Goal: Understand process/instructions

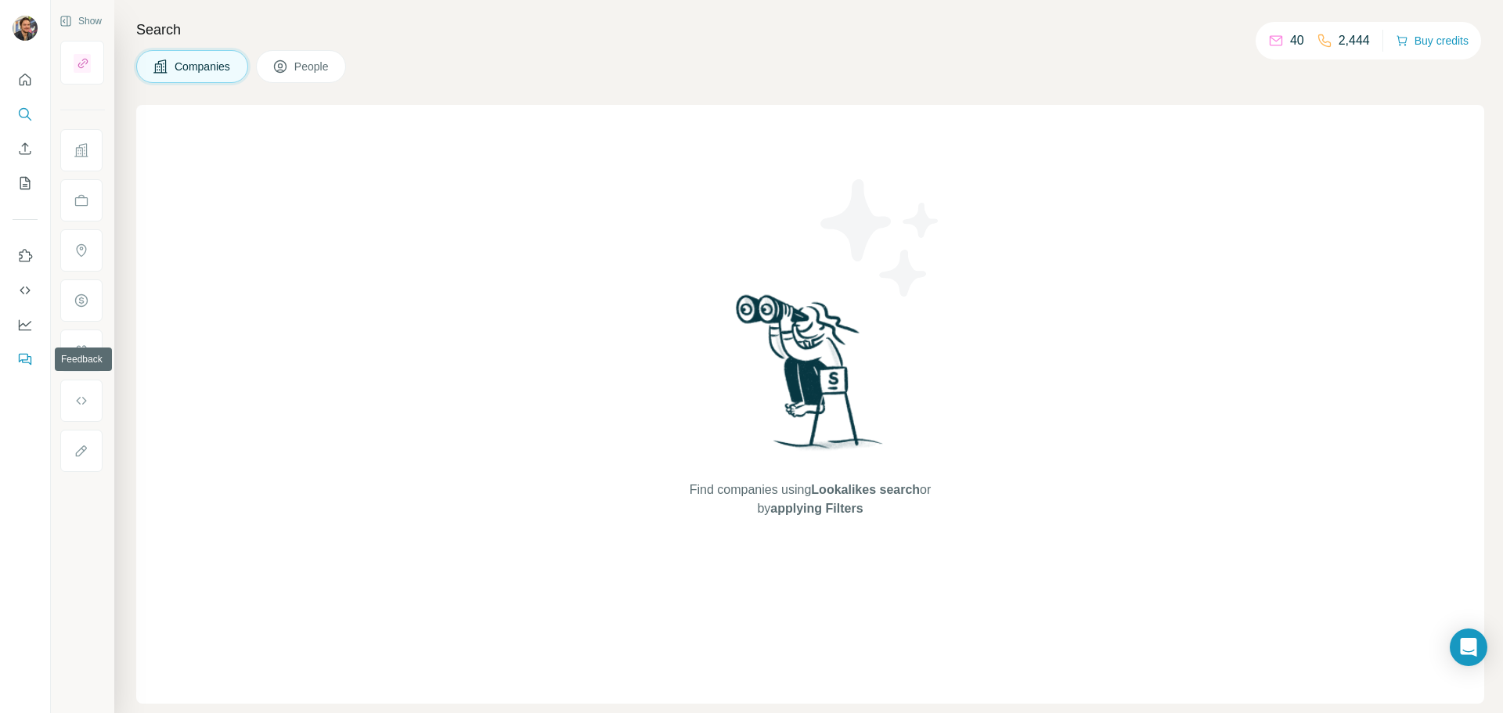
drag, startPoint x: 17, startPoint y: 352, endPoint x: 18, endPoint y: 334, distance: 18.0
click at [18, 334] on nav at bounding box center [25, 307] width 25 height 131
click at [15, 251] on button "Use Surfe on LinkedIn" at bounding box center [25, 256] width 25 height 28
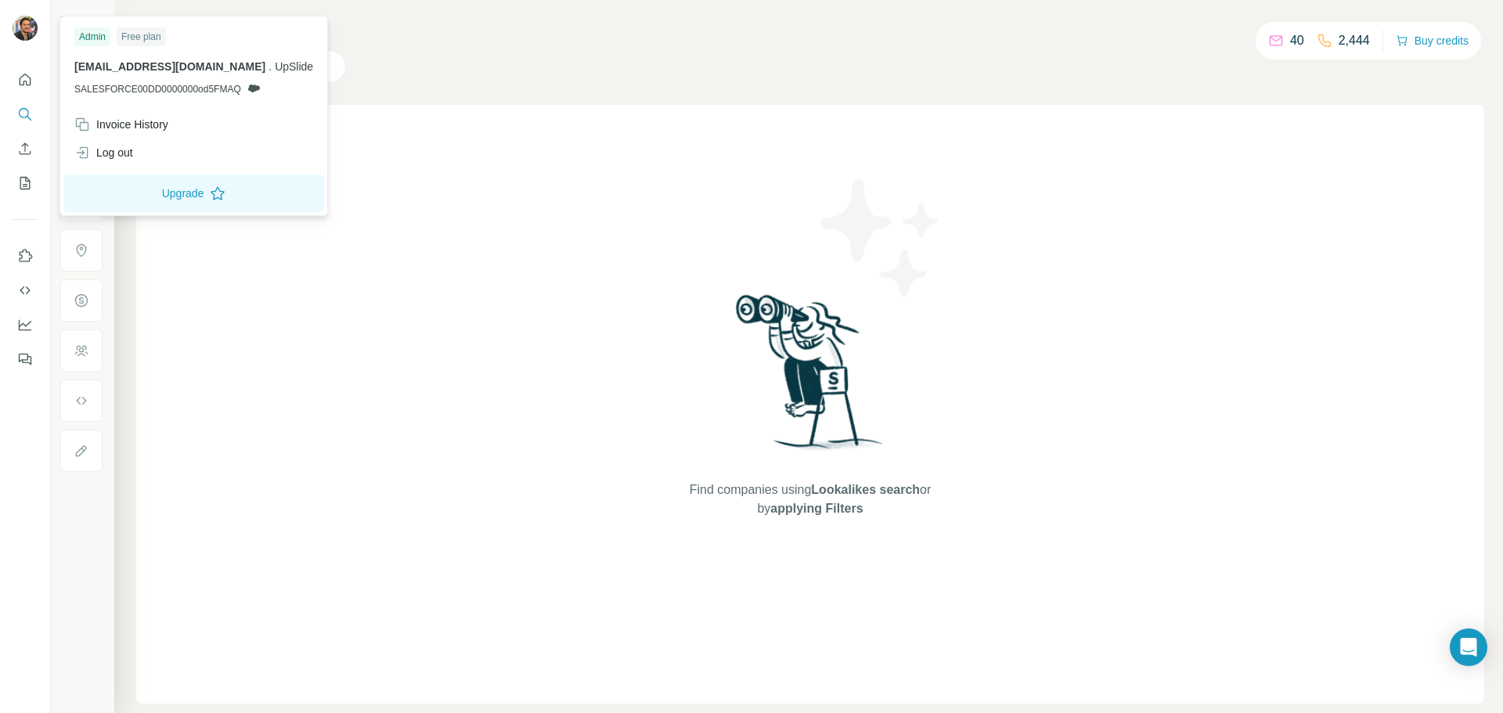
click at [25, 30] on img at bounding box center [25, 28] width 25 height 25
click at [22, 88] on button "Quick start" at bounding box center [25, 80] width 25 height 28
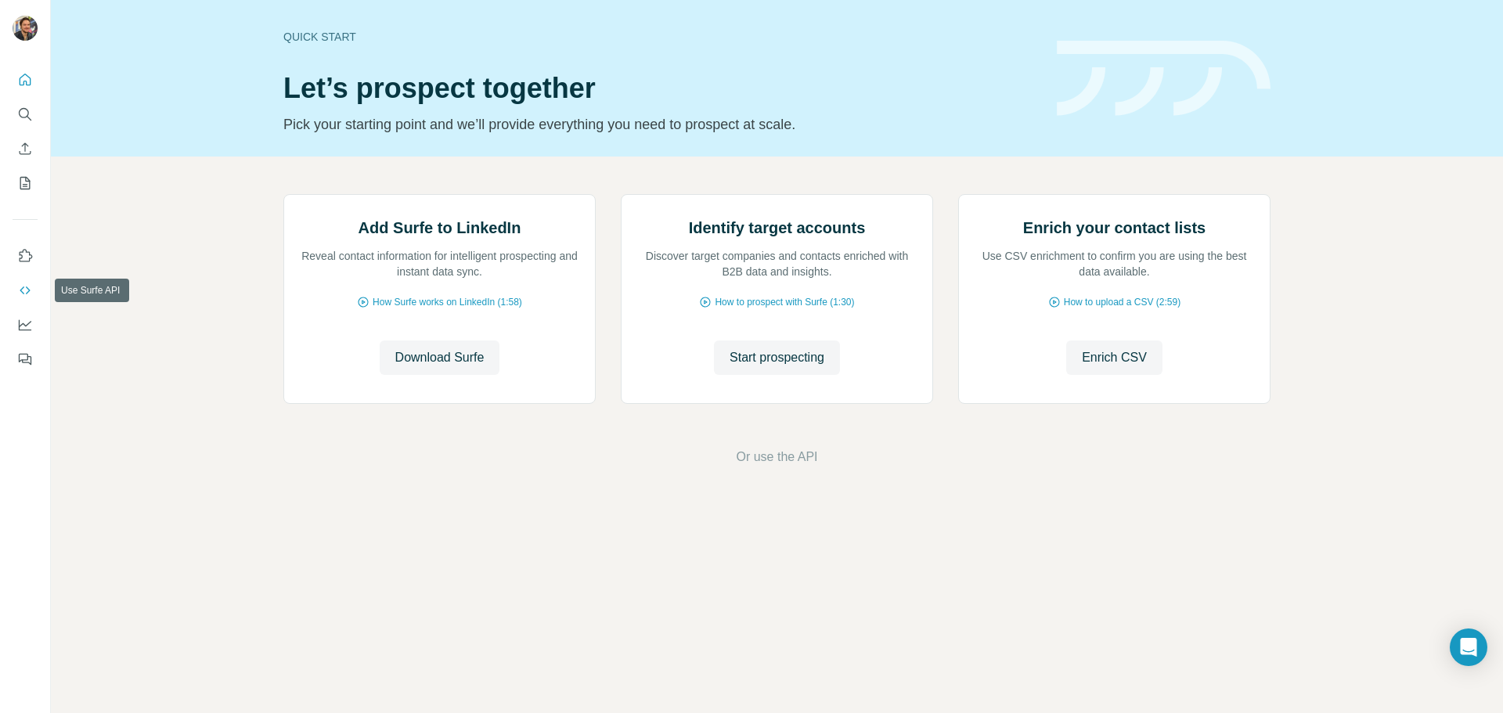
click at [20, 294] on icon "Use Surfe API" at bounding box center [25, 291] width 16 height 16
